Goal: Task Accomplishment & Management: Use online tool/utility

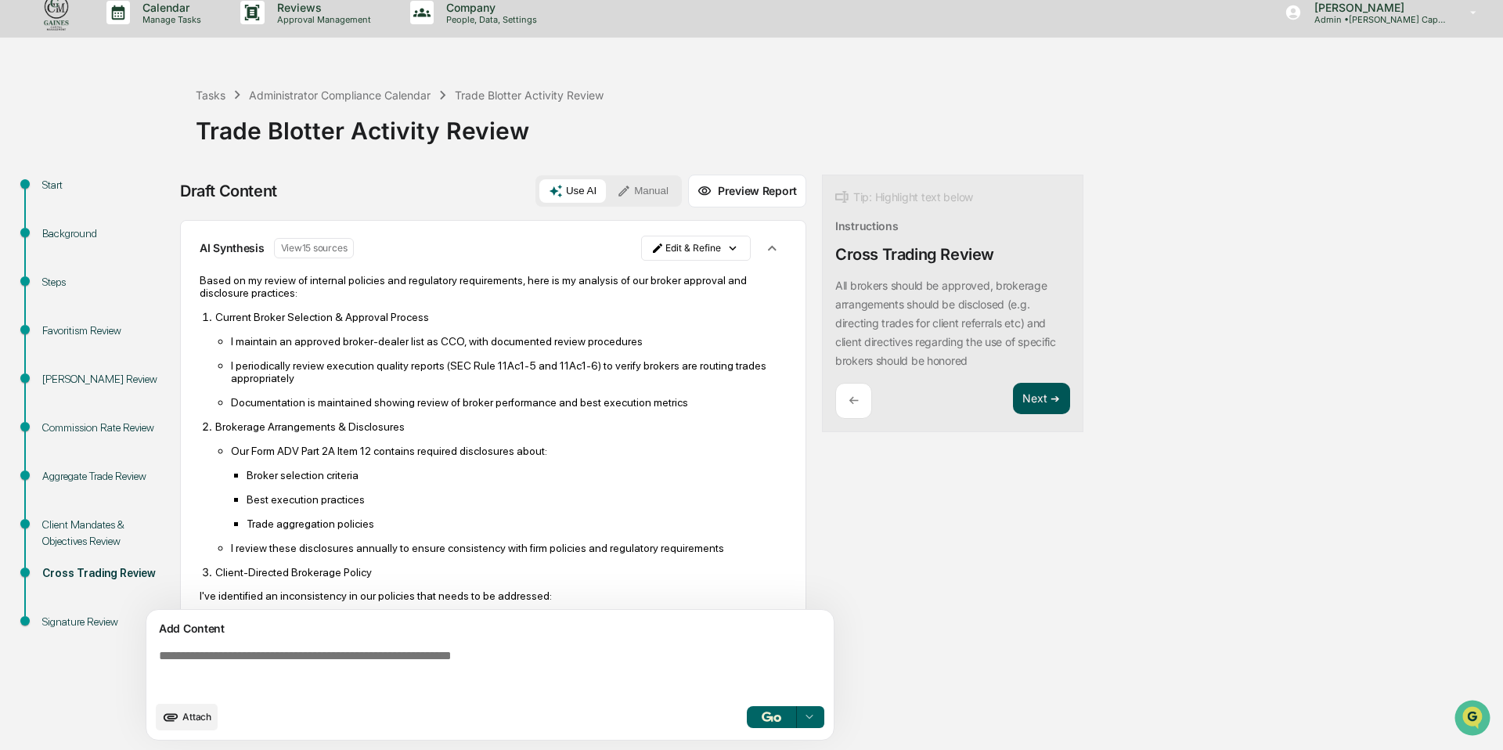
click at [1046, 399] on button "Next ➔" at bounding box center [1041, 399] width 57 height 32
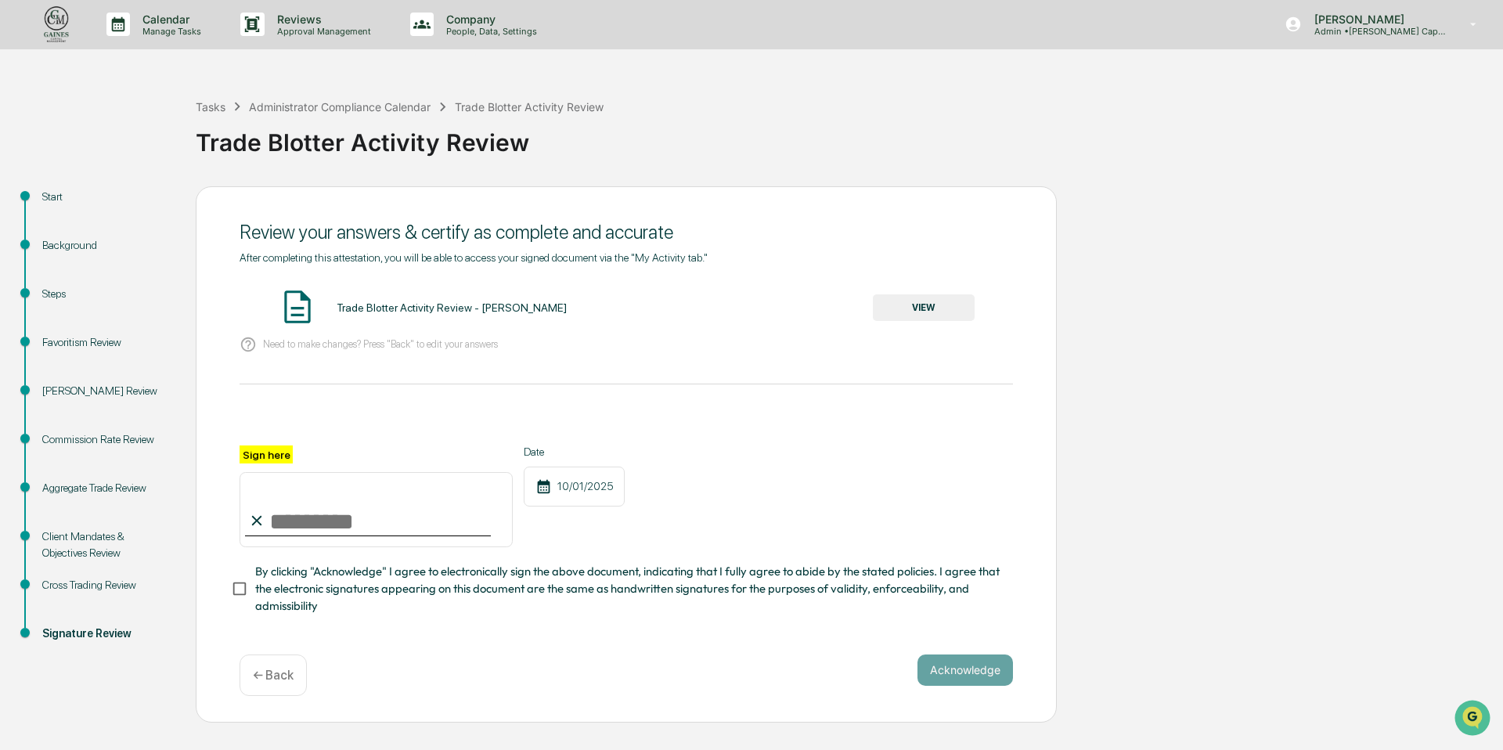
click at [353, 525] on input "Sign here" at bounding box center [376, 509] width 273 height 75
type input "**********"
click at [931, 301] on button "VIEW" at bounding box center [924, 307] width 102 height 27
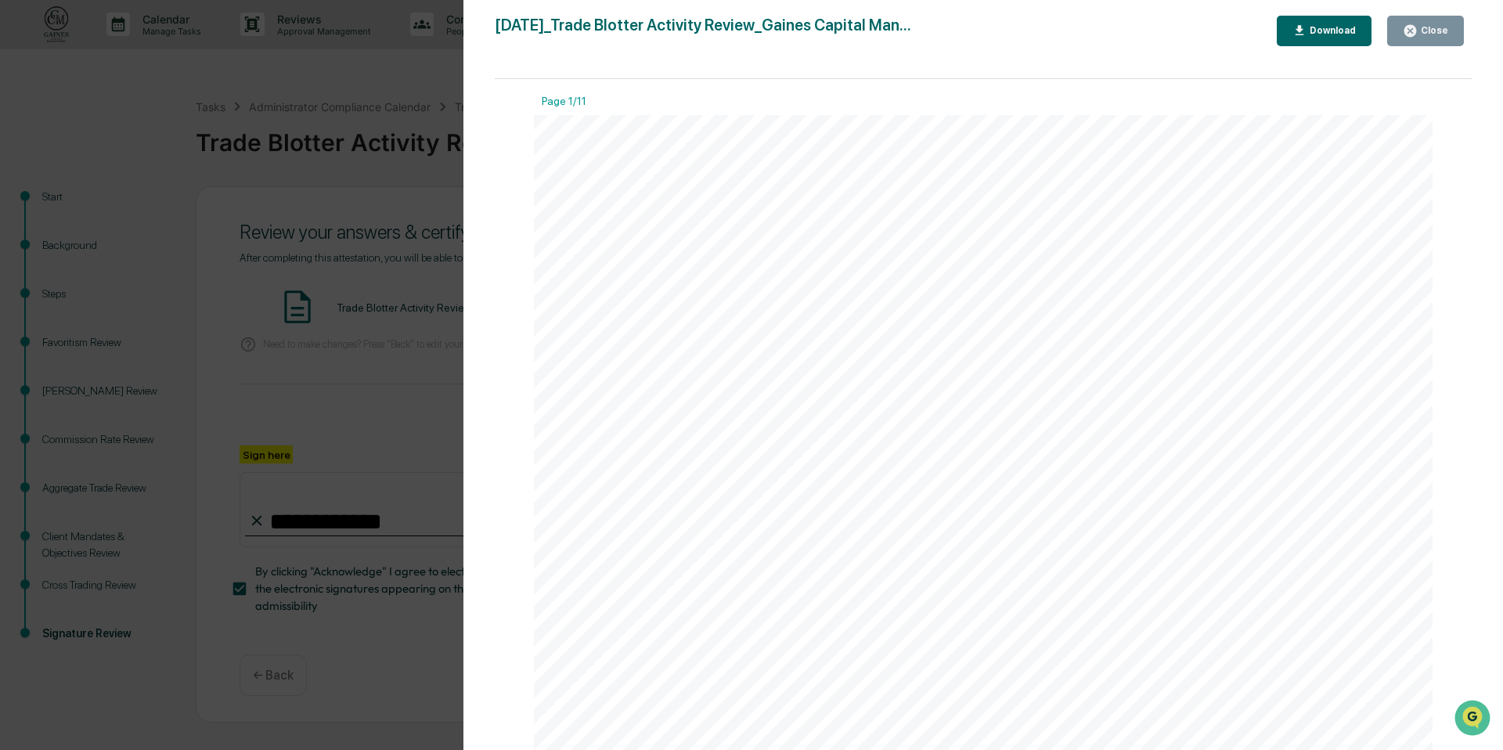
click at [1436, 28] on div "Close" at bounding box center [1432, 30] width 31 height 11
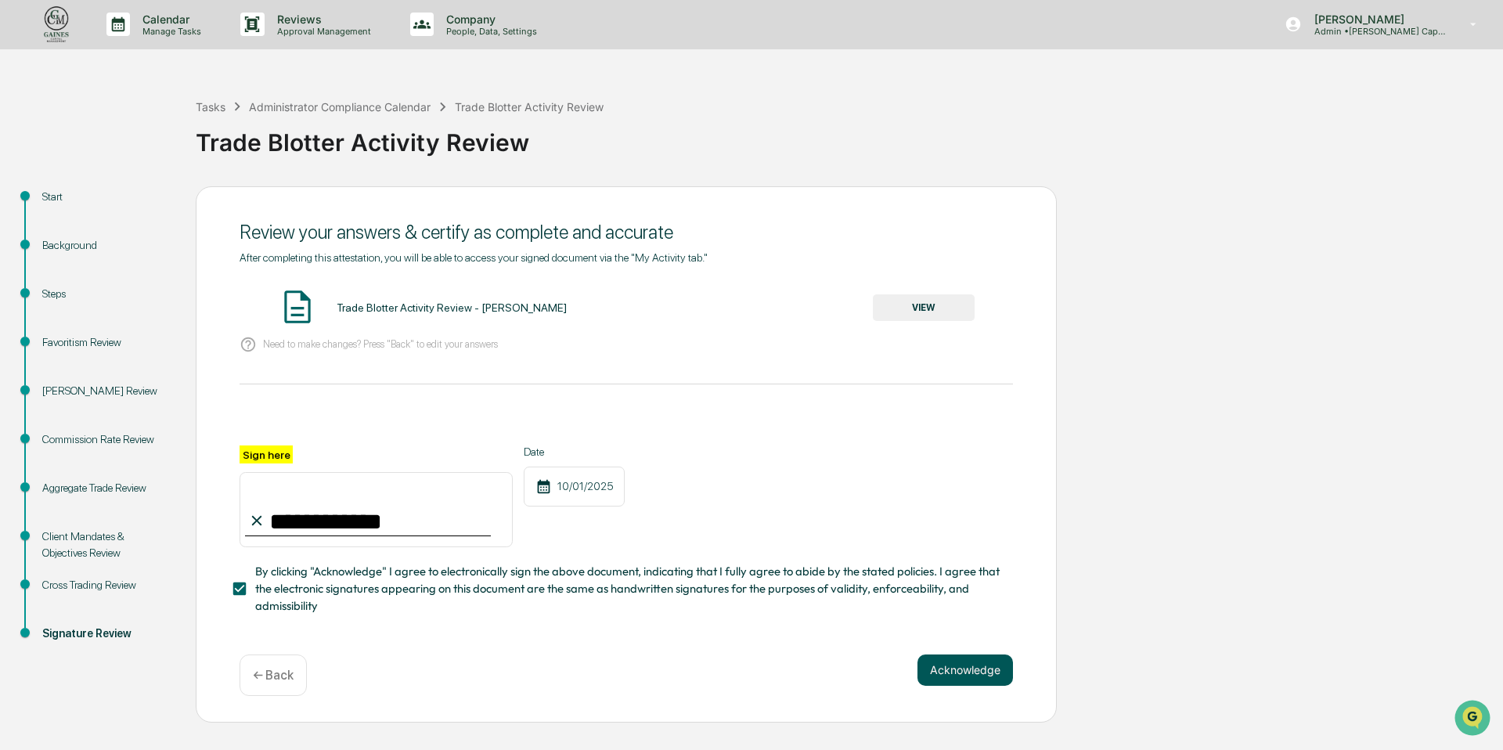
click at [979, 672] on button "Acknowledge" at bounding box center [964, 669] width 95 height 31
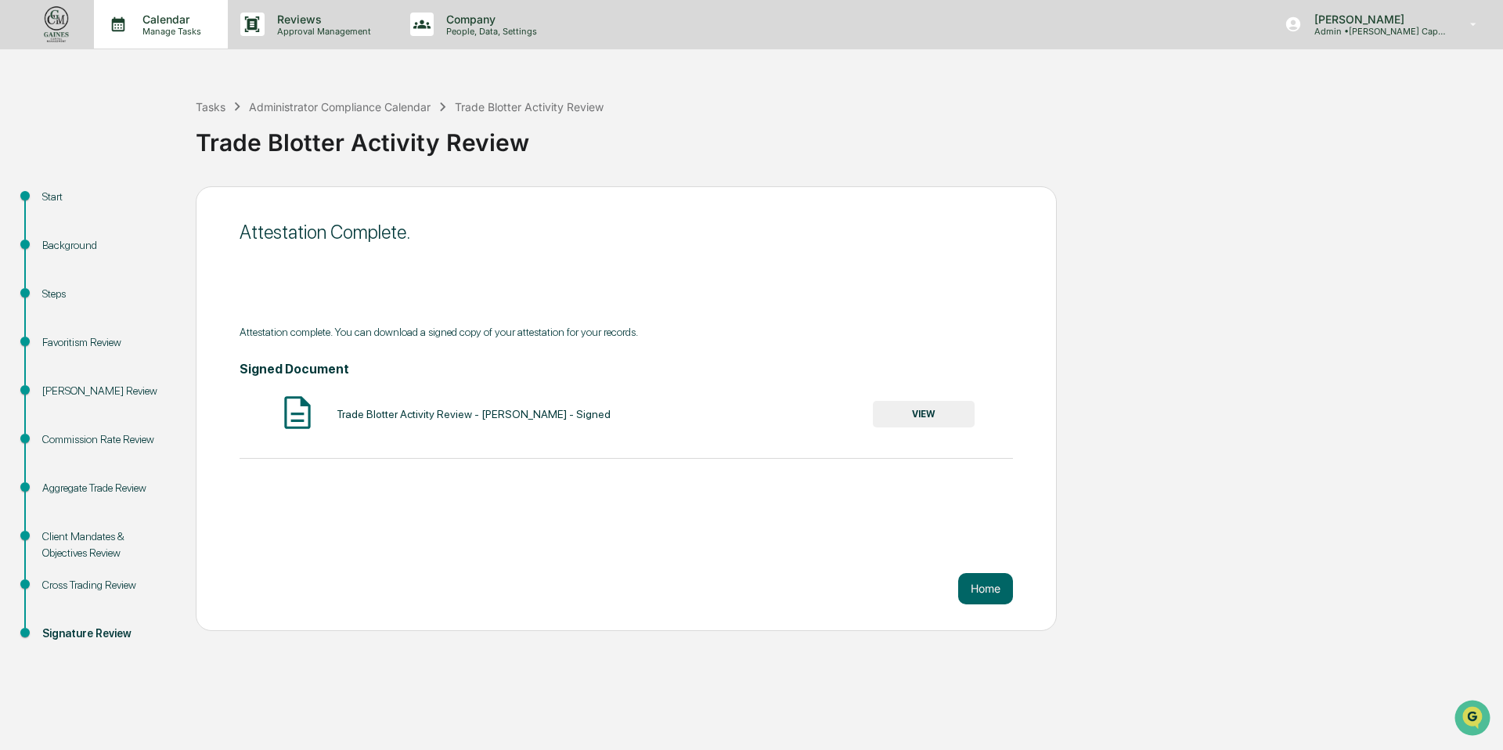
click at [136, 23] on p "Calendar" at bounding box center [169, 19] width 79 height 13
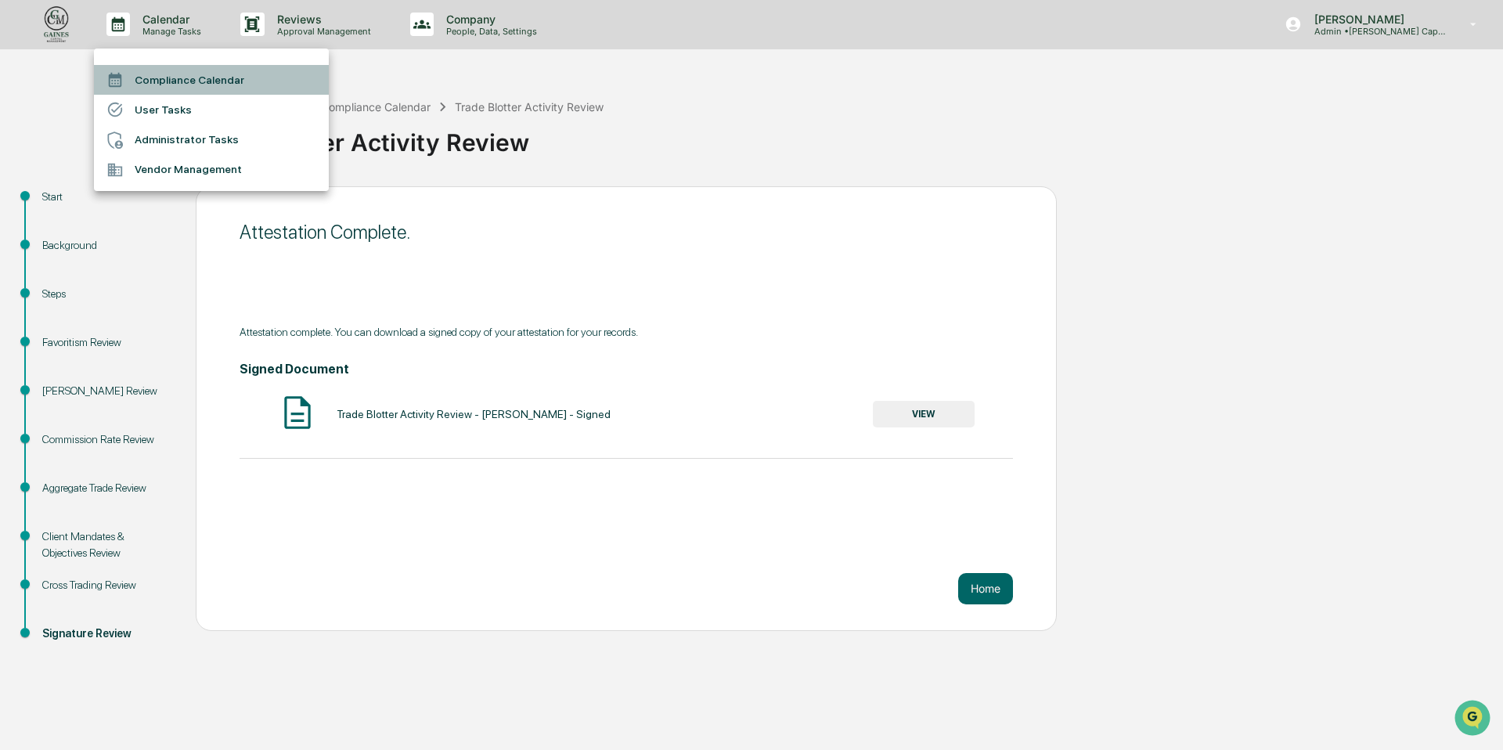
click at [153, 74] on li "Compliance Calendar" at bounding box center [211, 80] width 235 height 30
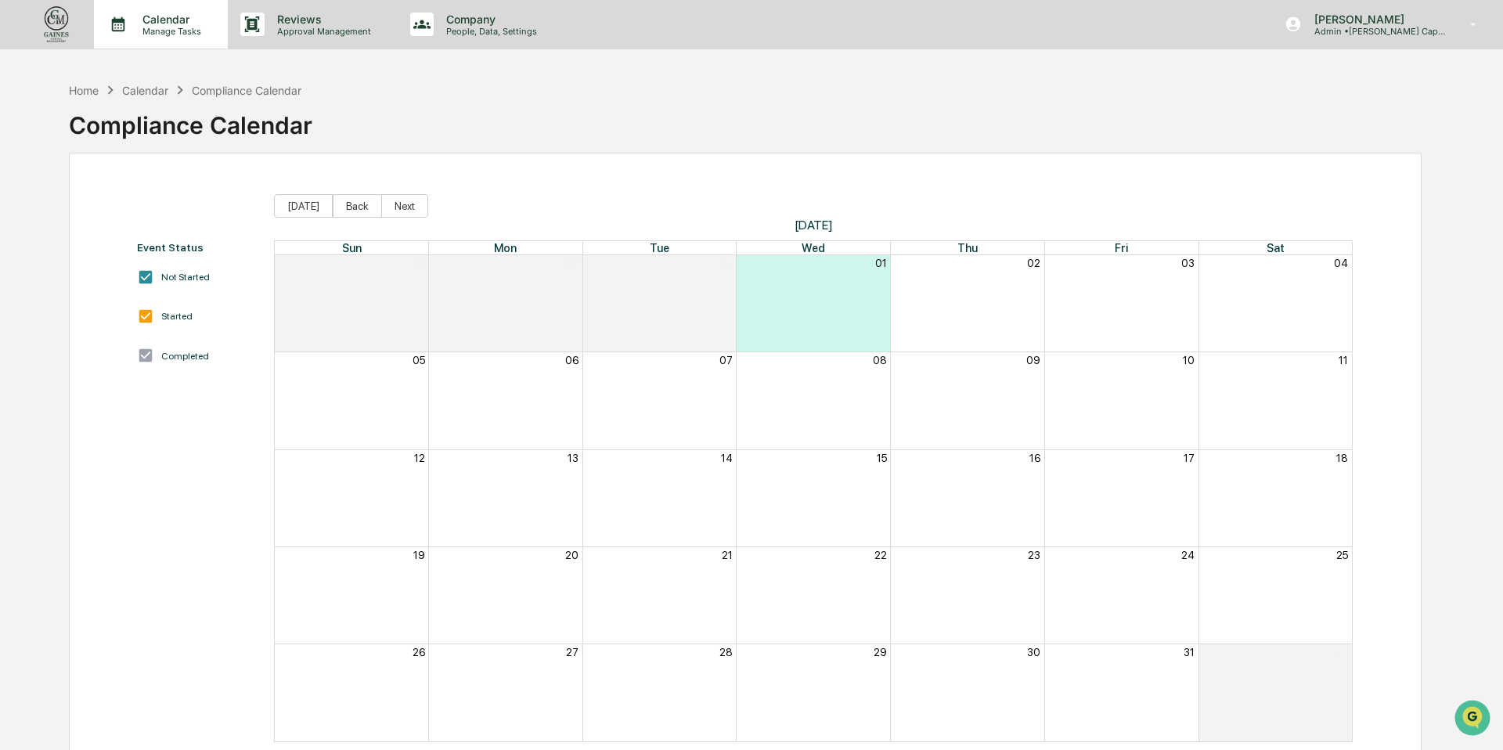
click at [148, 30] on p "Manage Tasks" at bounding box center [169, 31] width 79 height 11
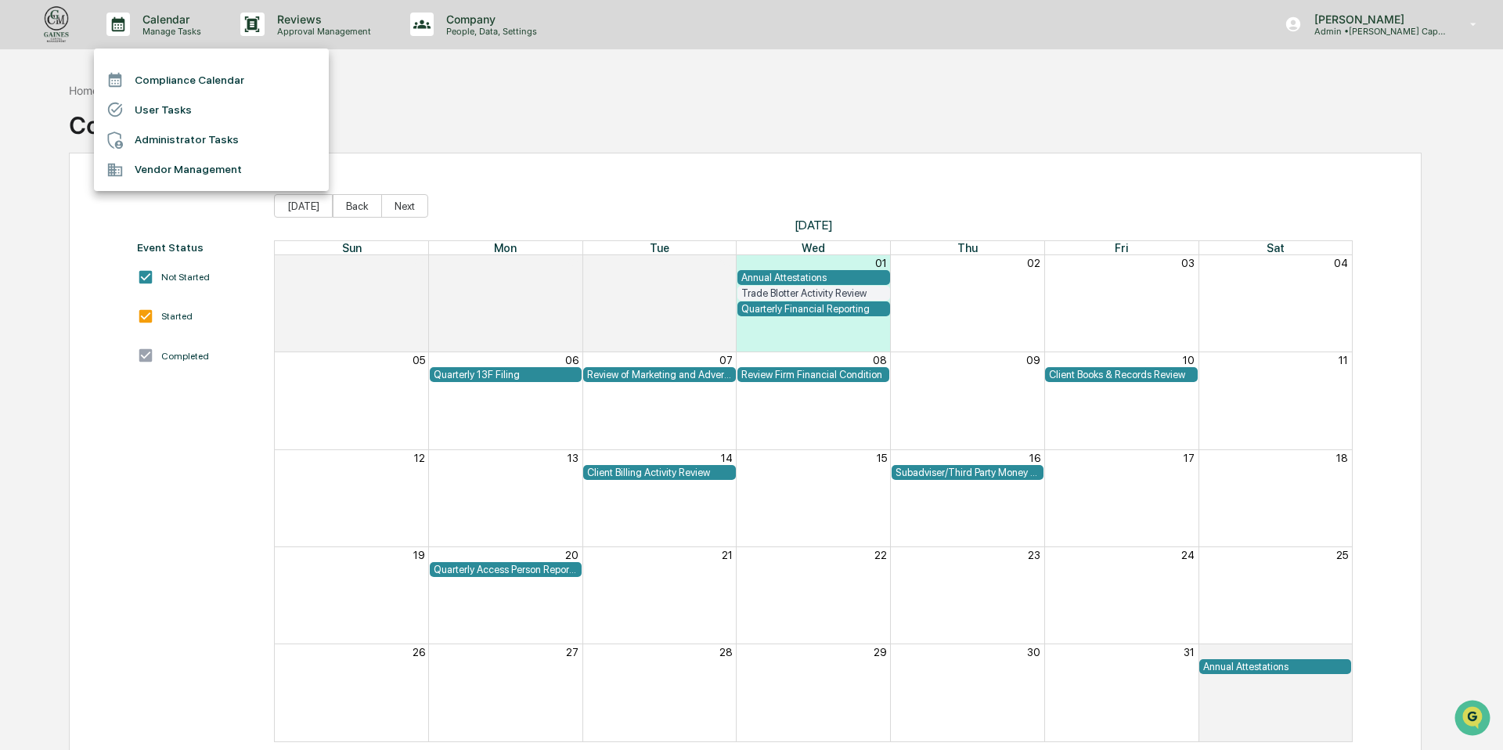
click at [160, 106] on li "User Tasks" at bounding box center [211, 110] width 235 height 30
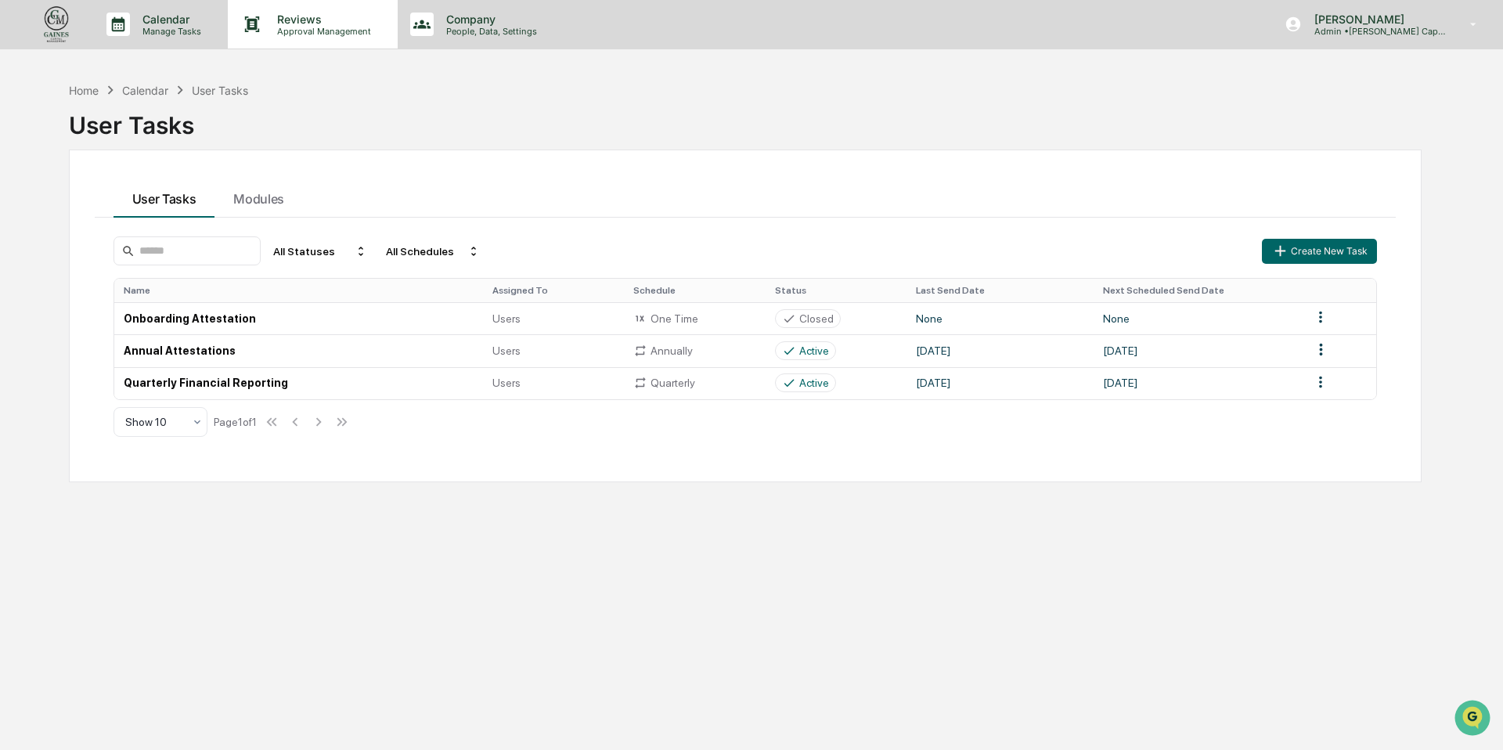
click at [294, 18] on p "Reviews" at bounding box center [322, 19] width 114 height 13
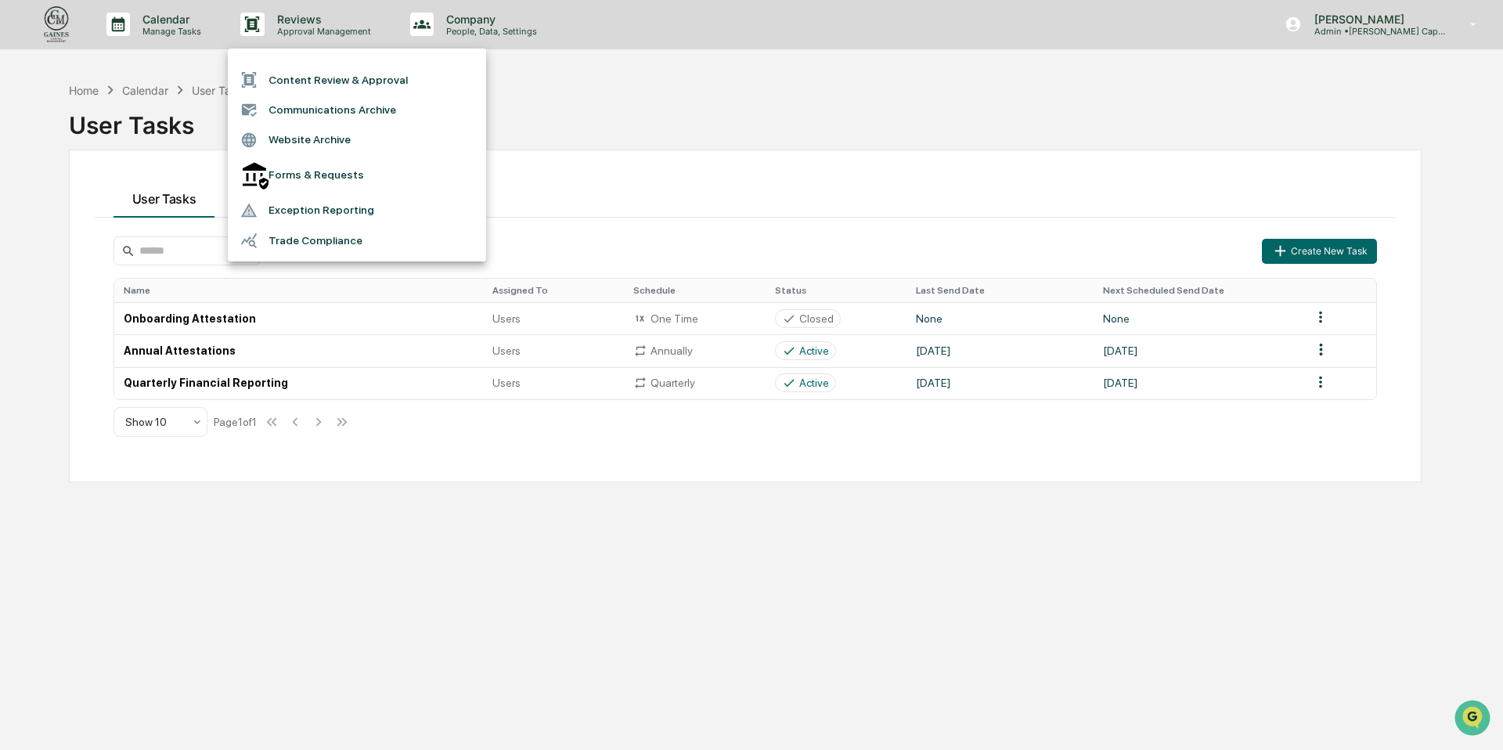
click at [483, 28] on div at bounding box center [751, 375] width 1503 height 750
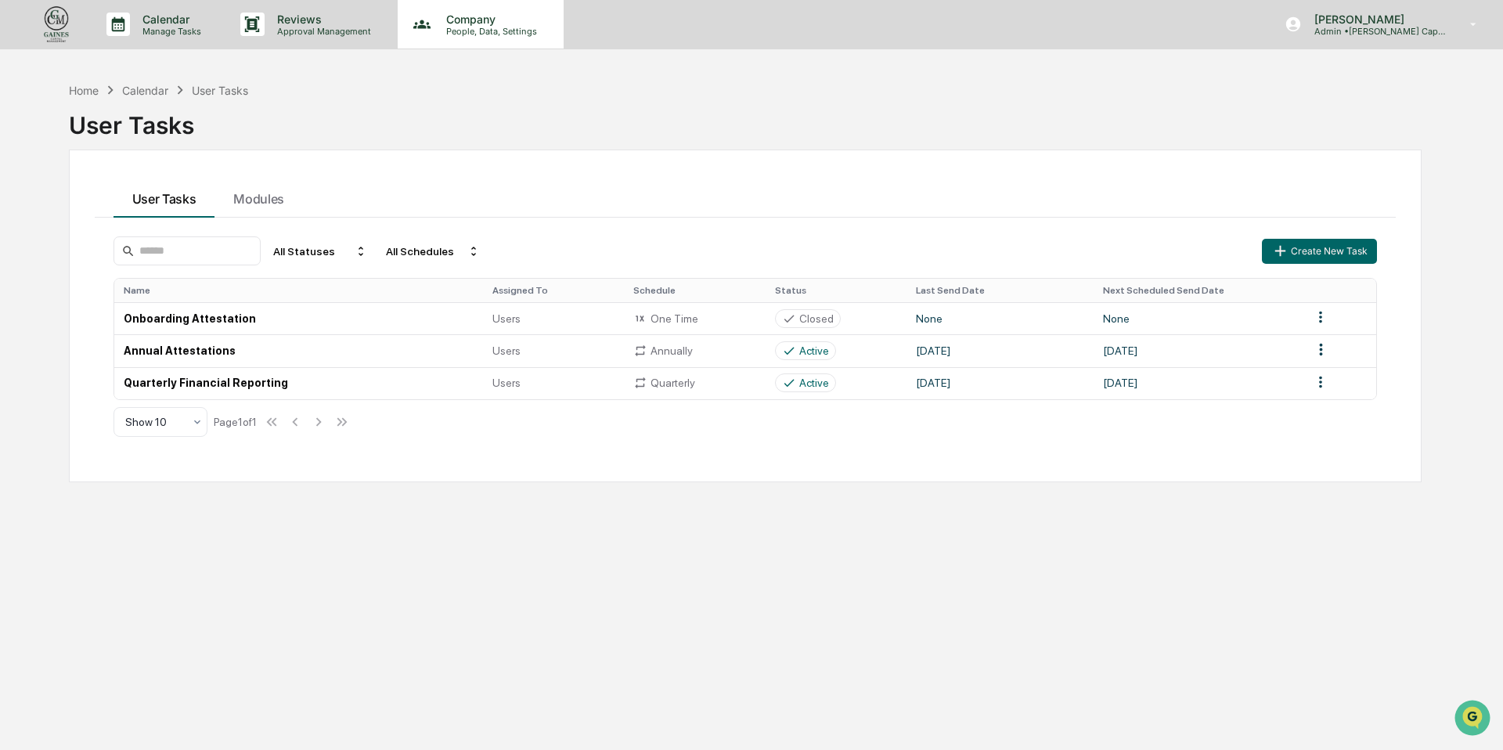
click at [480, 27] on p "People, Data, Settings" at bounding box center [489, 31] width 111 height 11
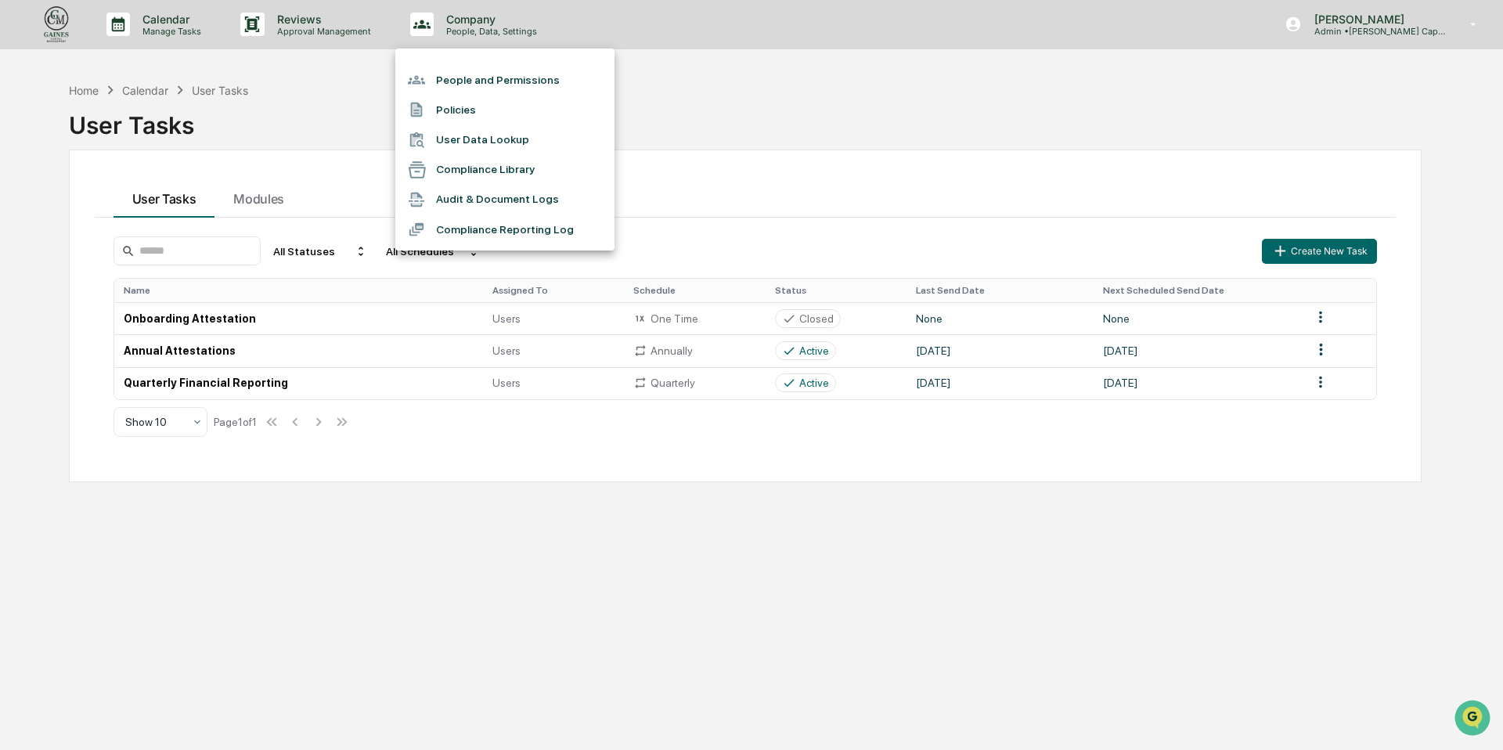
click at [327, 32] on div at bounding box center [751, 375] width 1503 height 750
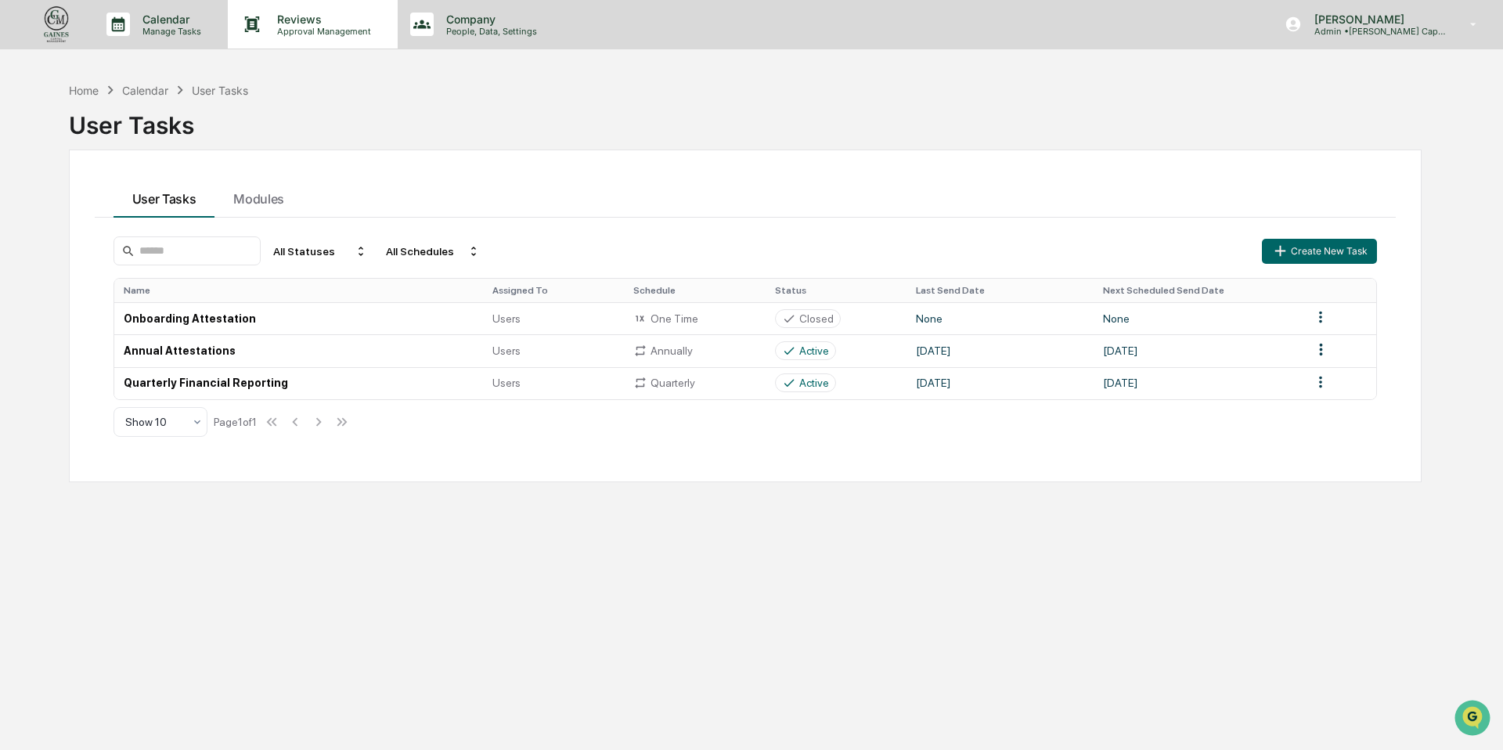
click at [294, 26] on p "Approval Management" at bounding box center [322, 31] width 114 height 11
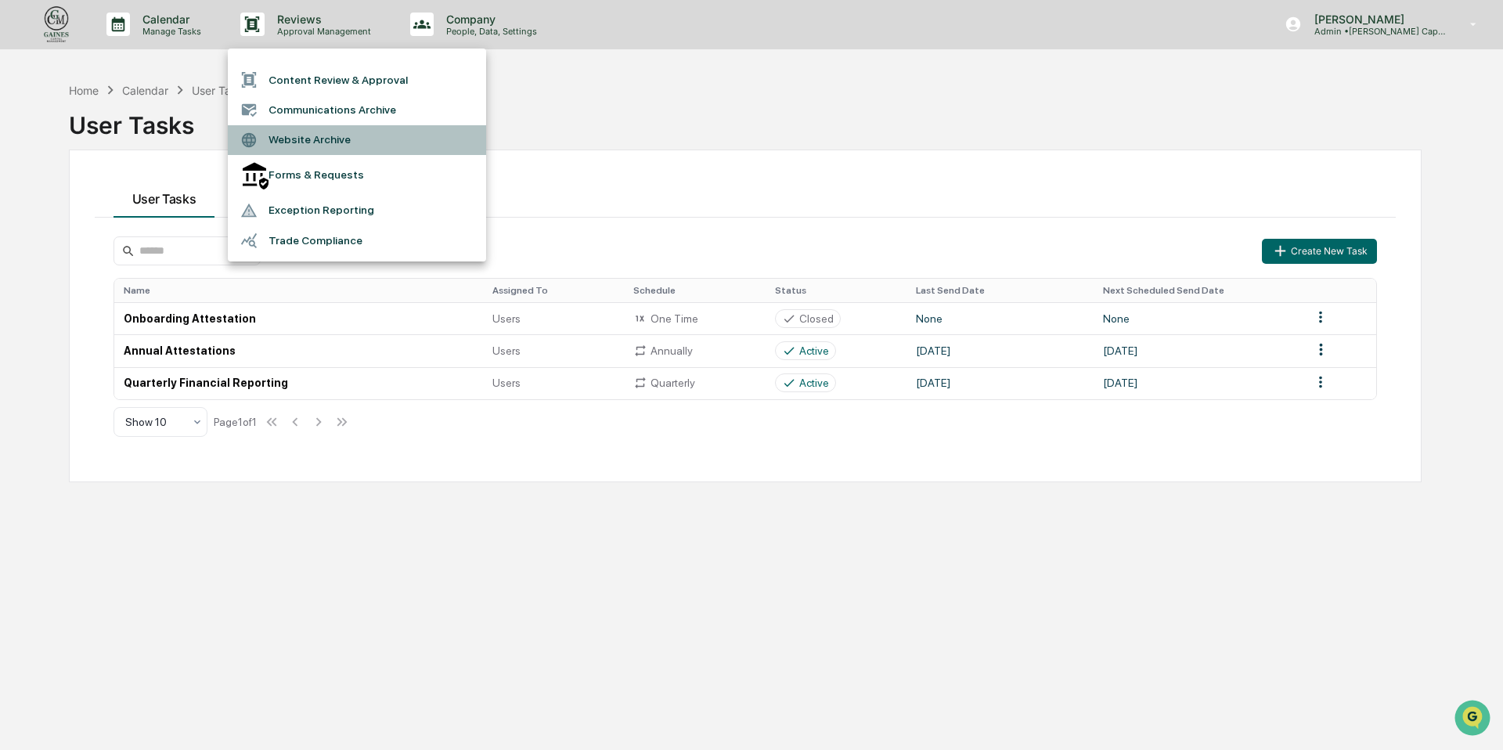
click at [323, 135] on li "Website Archive" at bounding box center [357, 140] width 258 height 30
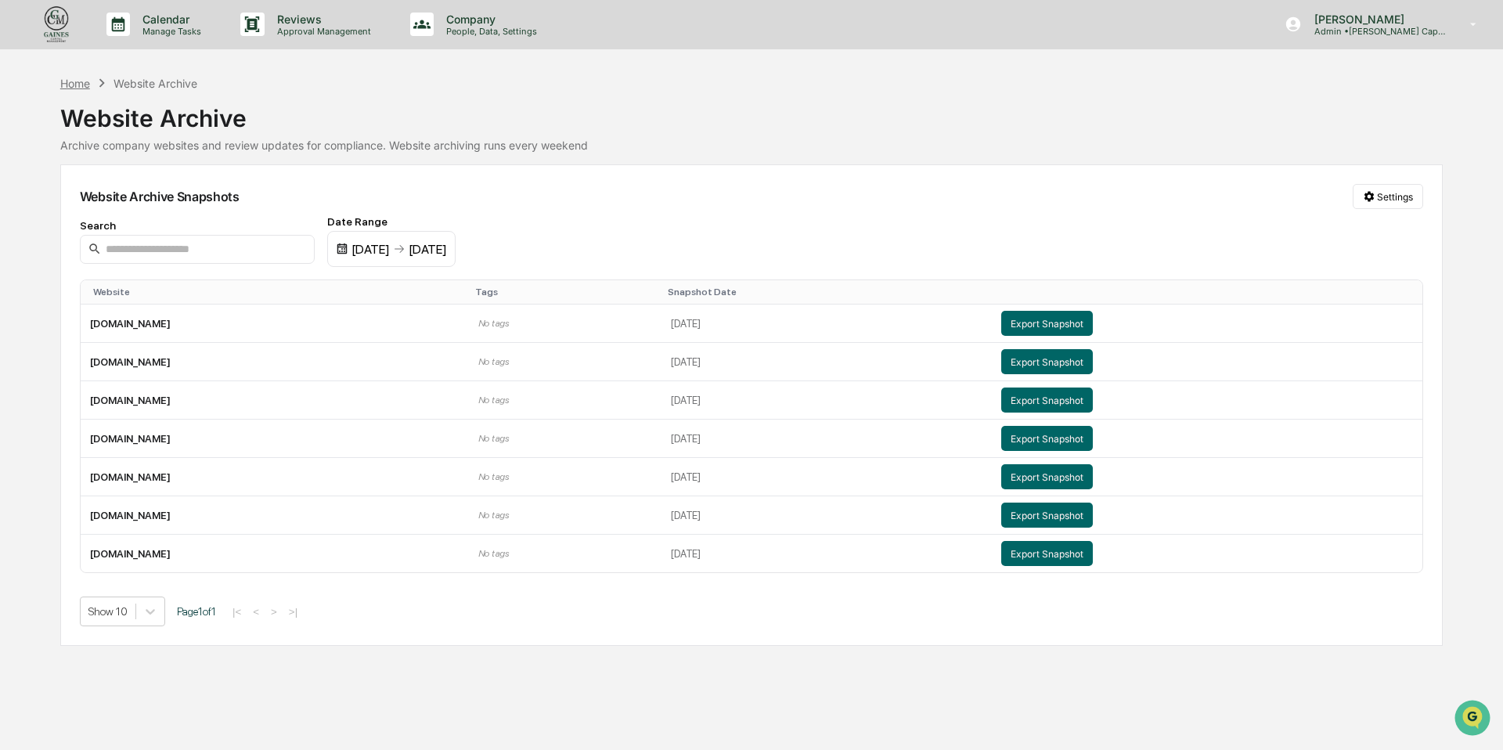
click at [68, 87] on div "Home" at bounding box center [75, 83] width 30 height 13
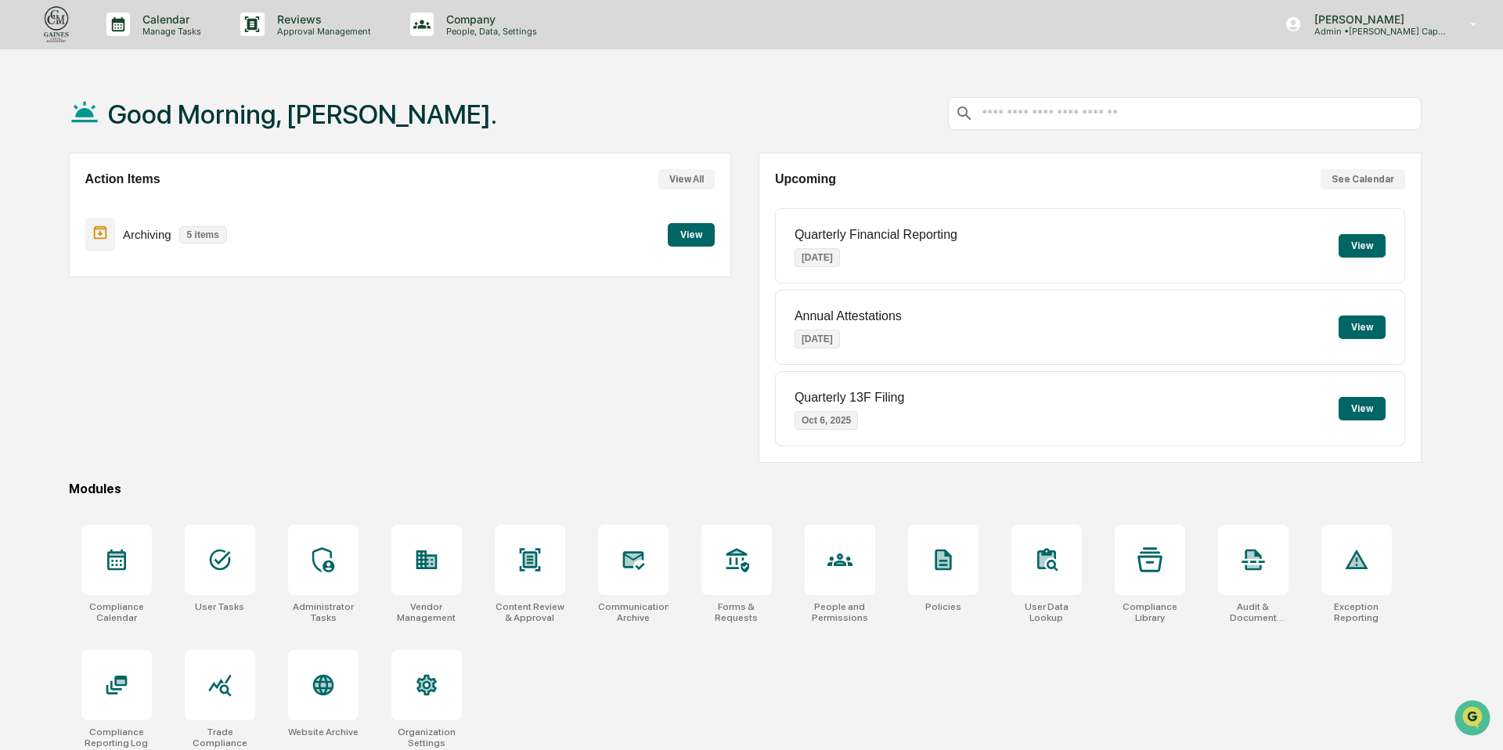
click at [1364, 408] on button "View" at bounding box center [1361, 408] width 47 height 23
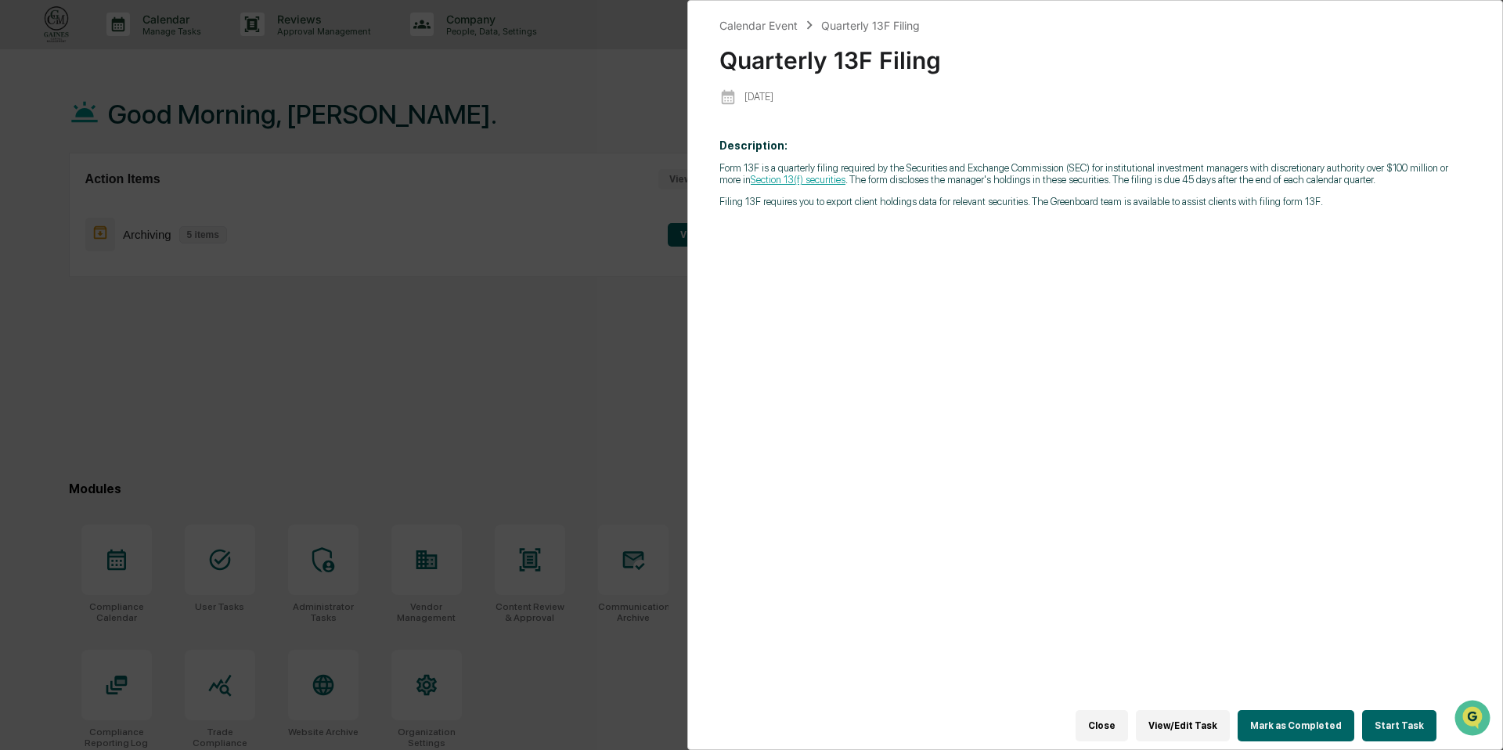
click at [549, 319] on div "Calendar Event Quarterly 13F Filing Quarterly 13F Filing [DATE] Description: Fo…" at bounding box center [751, 375] width 1503 height 750
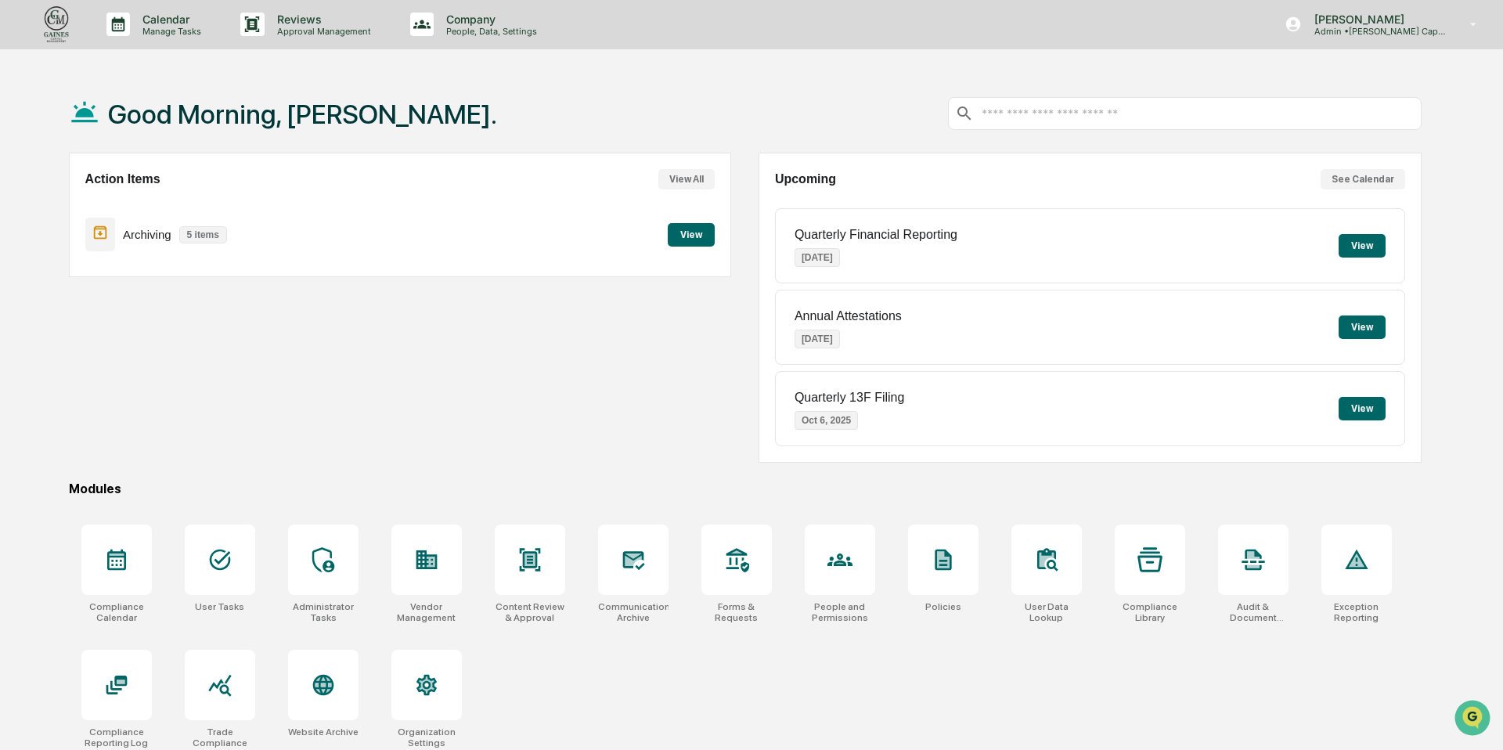
click at [65, 24] on img at bounding box center [57, 24] width 38 height 41
